Goal: Find specific page/section: Find specific page/section

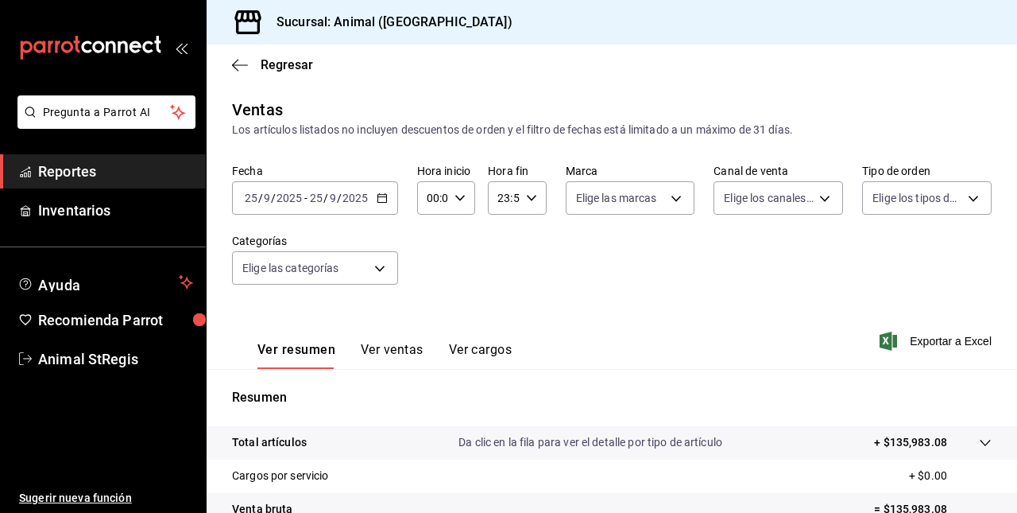
scroll to position [249, 0]
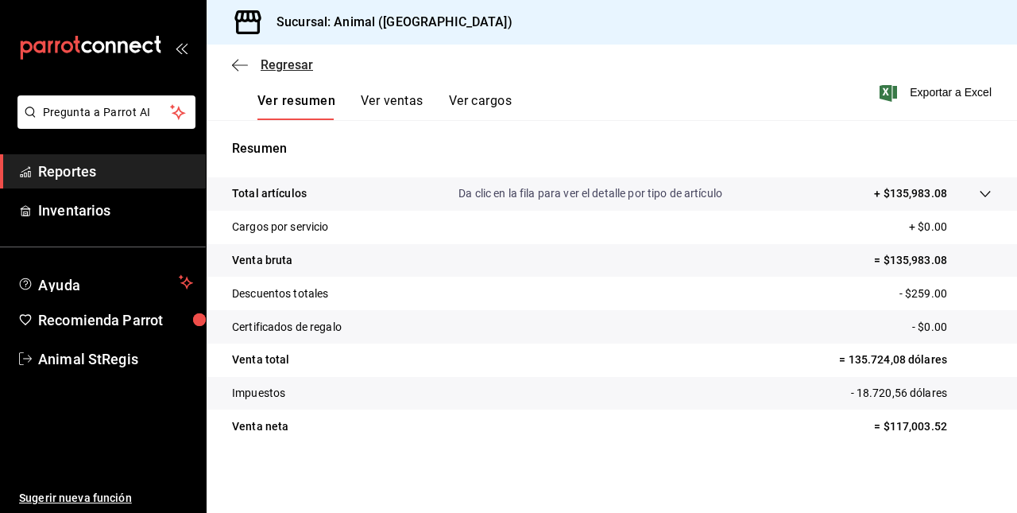
click at [234, 64] on icon "button" at bounding box center [235, 65] width 6 height 12
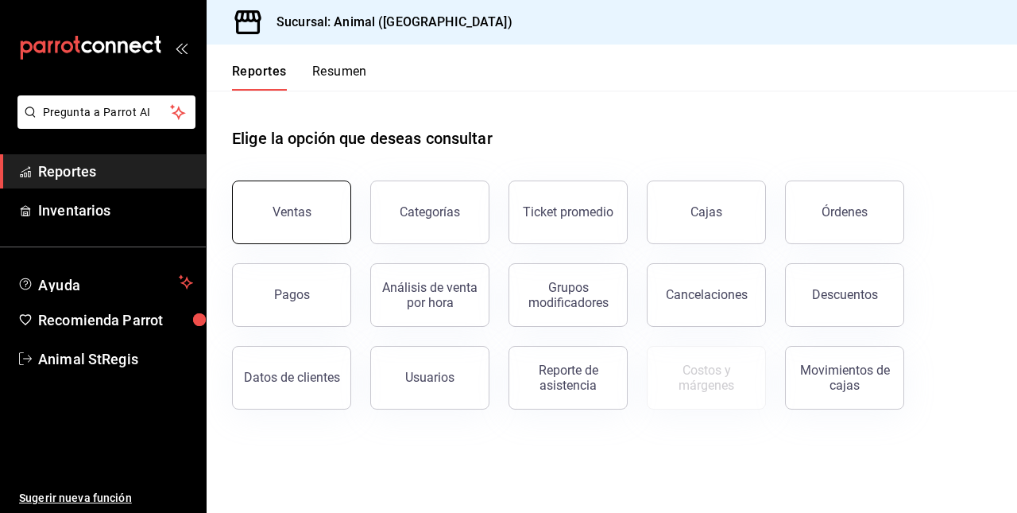
click at [290, 224] on button "Ventas" at bounding box center [291, 212] width 119 height 64
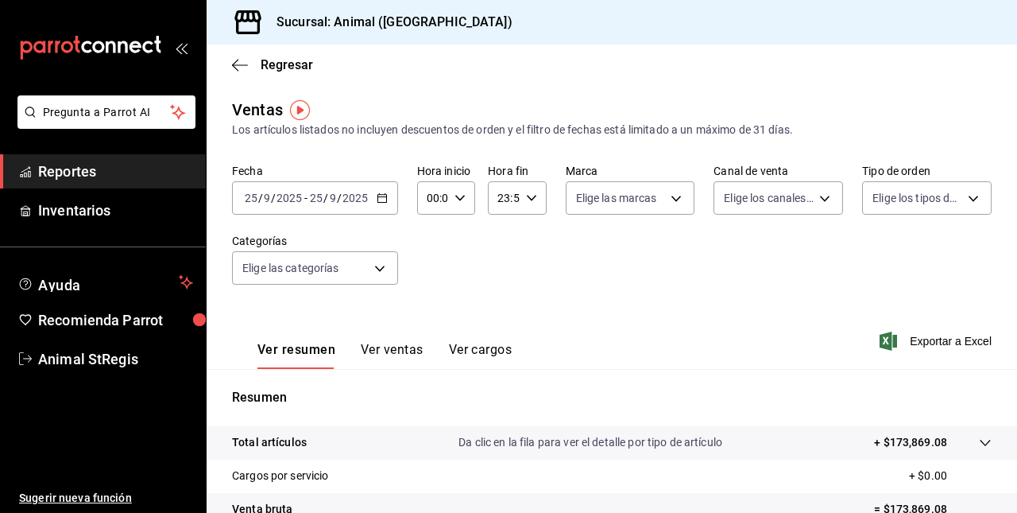
click at [304, 204] on span "-" at bounding box center [305, 198] width 3 height 13
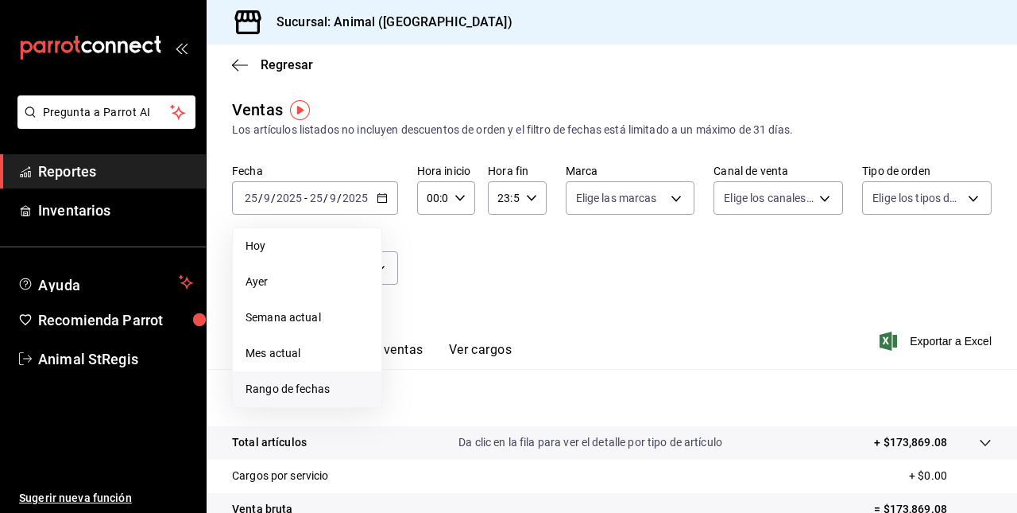
click at [283, 381] on span "Rango de fechas" at bounding box center [307, 389] width 123 height 17
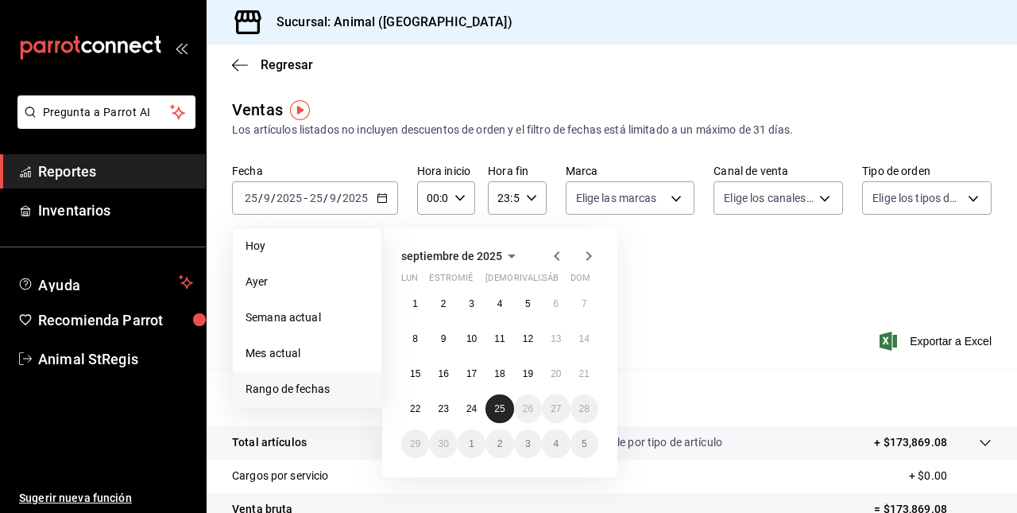
click at [497, 412] on abbr "25" at bounding box center [499, 408] width 10 height 11
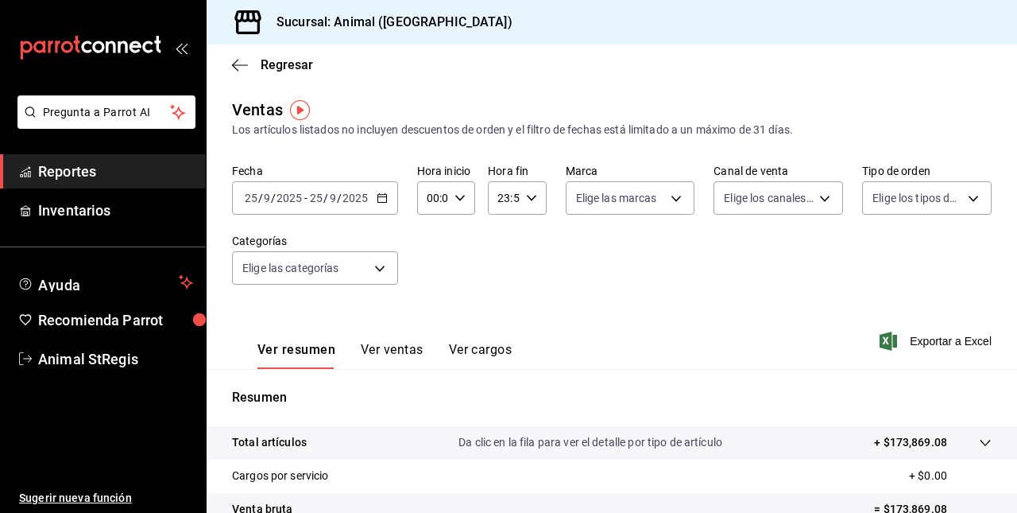
click at [563, 350] on div "Ver resumen Ver ventas Ver cargos Exportar a Excel" at bounding box center [612, 336] width 811 height 65
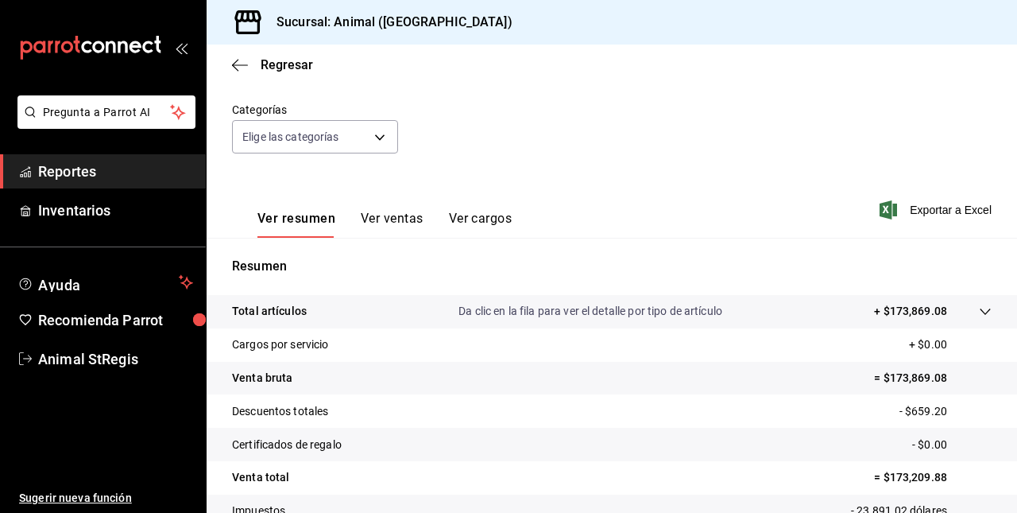
scroll to position [249, 0]
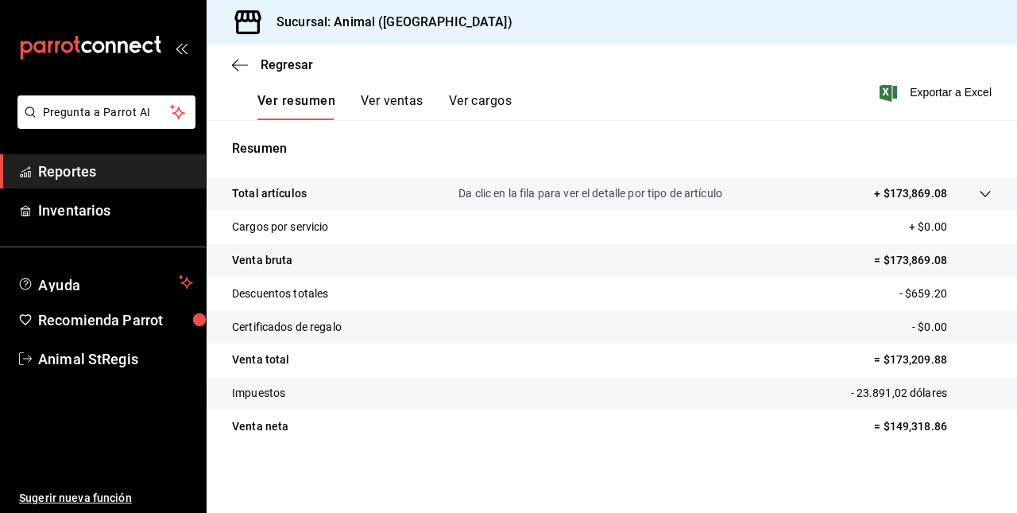
click at [464, 105] on button "Ver cargos" at bounding box center [481, 106] width 64 height 27
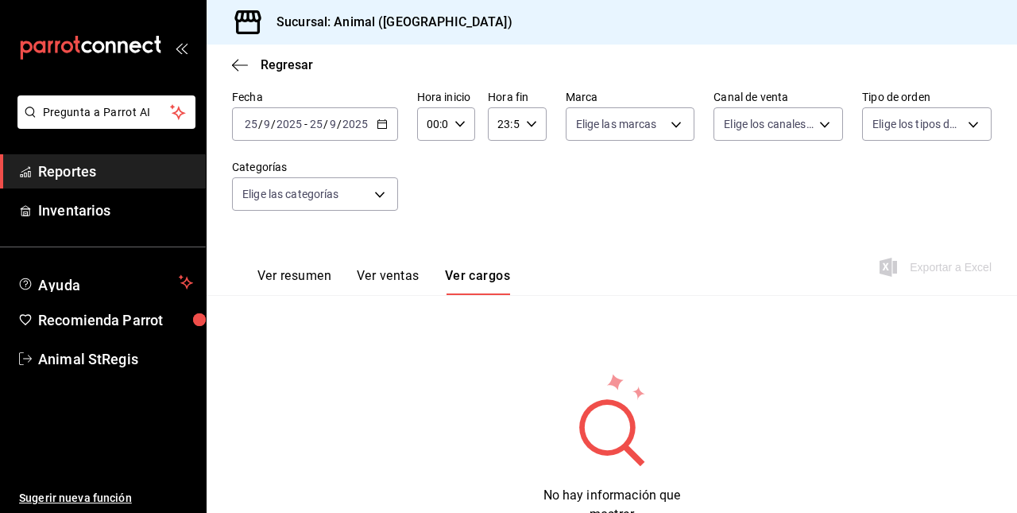
scroll to position [134, 0]
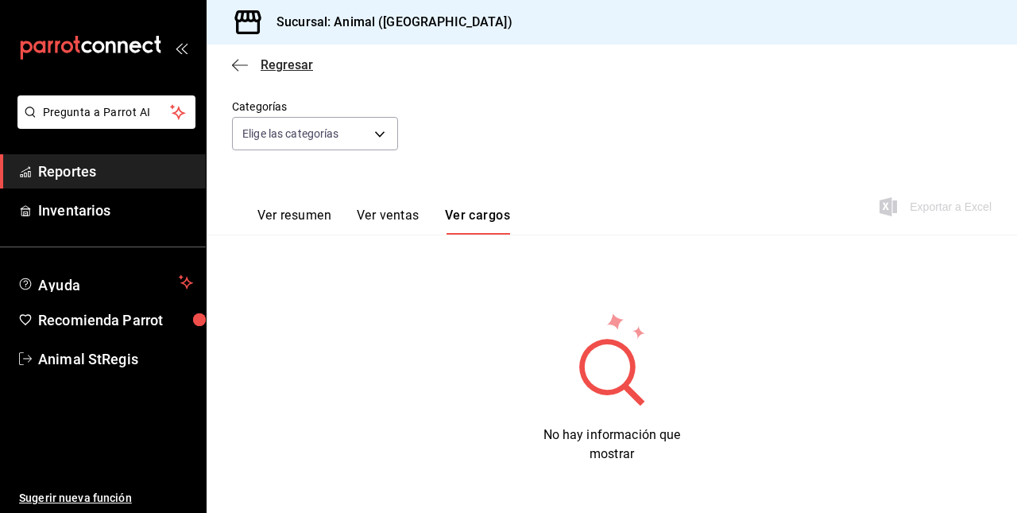
click at [238, 60] on icon "button" at bounding box center [240, 65] width 16 height 14
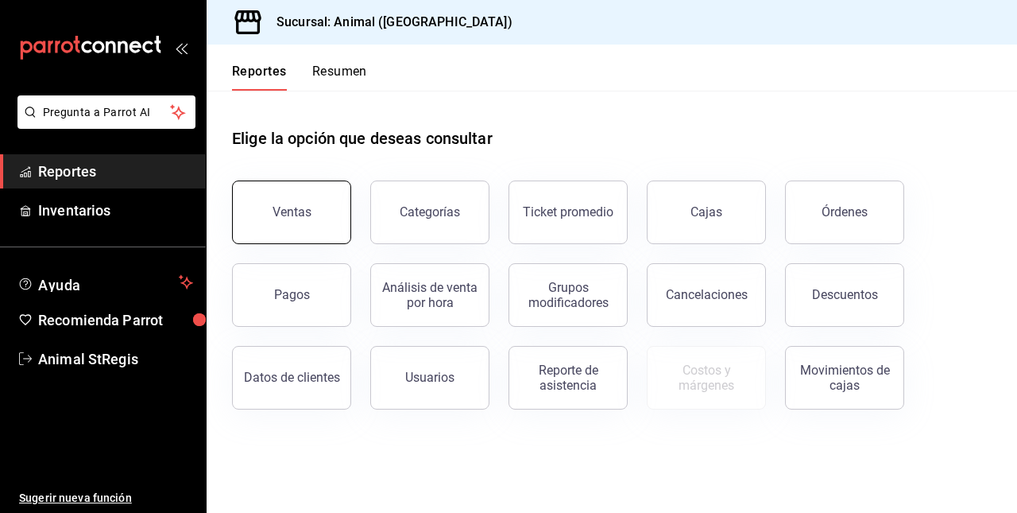
click at [283, 215] on div "Ventas" at bounding box center [292, 211] width 39 height 15
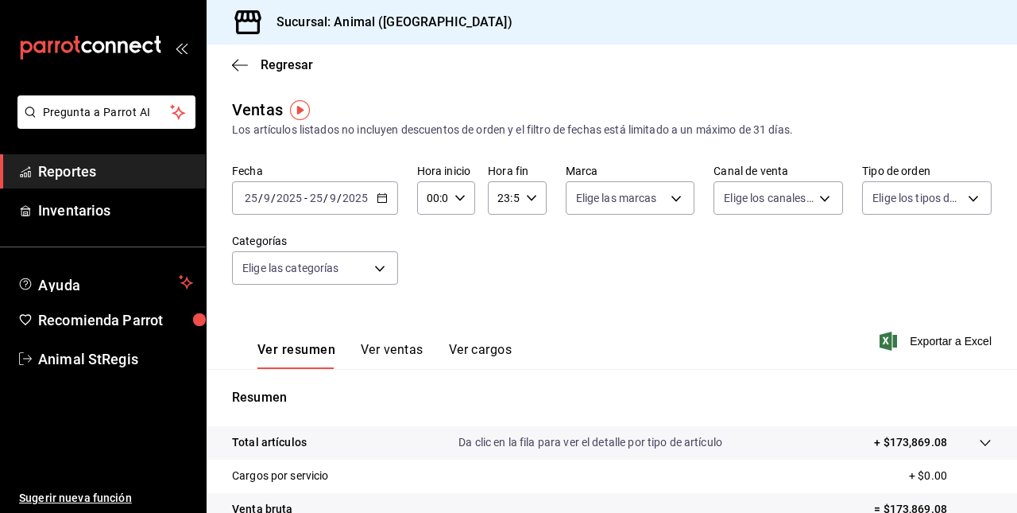
click at [392, 351] on button "Ver ventas" at bounding box center [392, 355] width 63 height 27
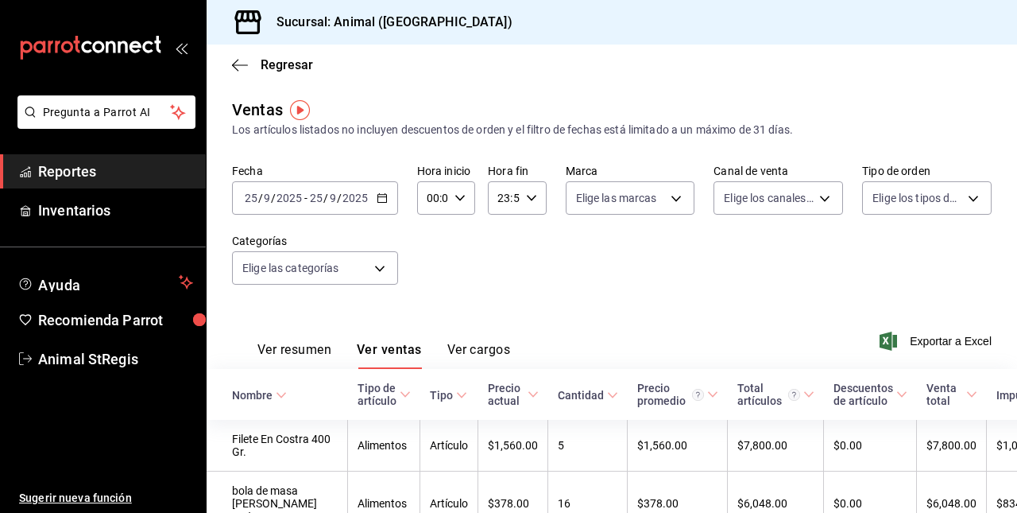
click at [281, 356] on font "Ver resumen" at bounding box center [294, 350] width 74 height 16
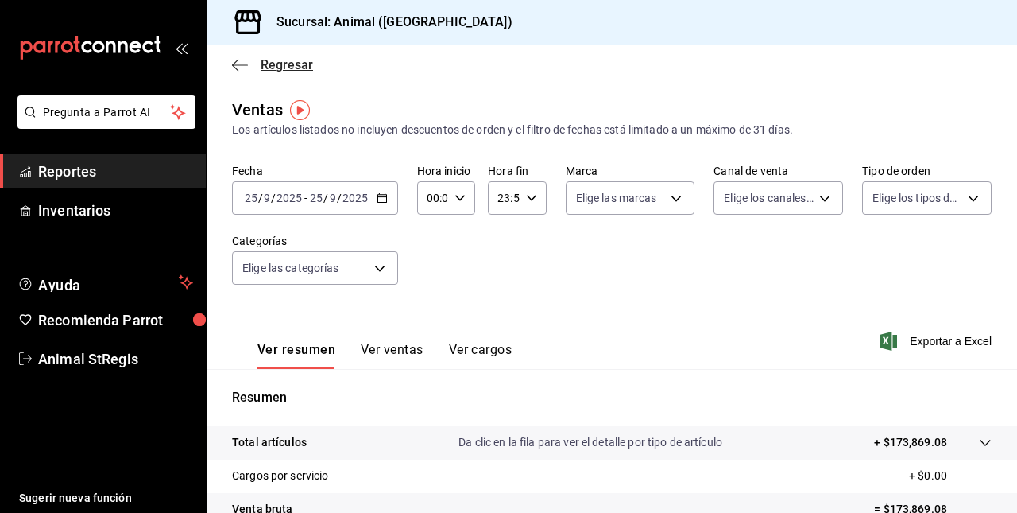
click at [244, 64] on icon "button" at bounding box center [240, 64] width 16 height 1
